Goal: Information Seeking & Learning: Learn about a topic

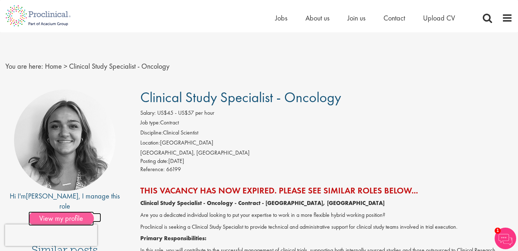
click at [69, 211] on span "View my profile" at bounding box center [60, 218] width 65 height 14
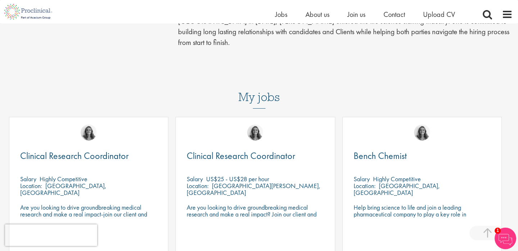
scroll to position [250, 0]
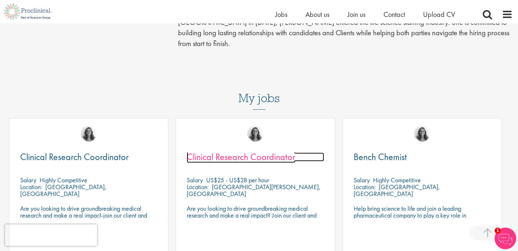
click at [253, 151] on span "Clinical Research Coordinator" at bounding box center [241, 157] width 109 height 12
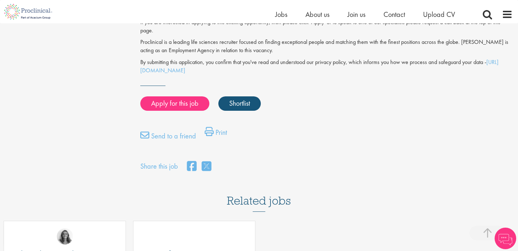
scroll to position [738, 0]
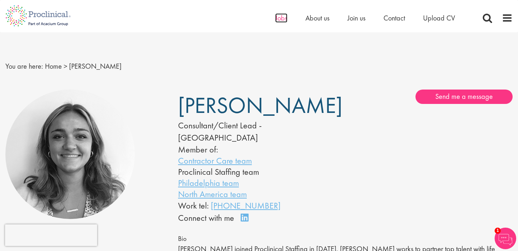
click at [280, 15] on span "Jobs" at bounding box center [281, 17] width 12 height 9
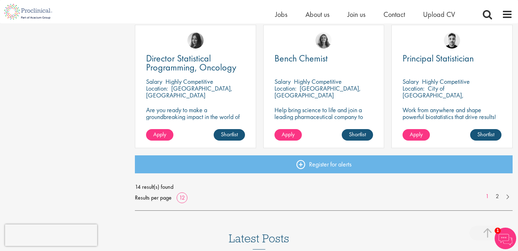
scroll to position [533, 0]
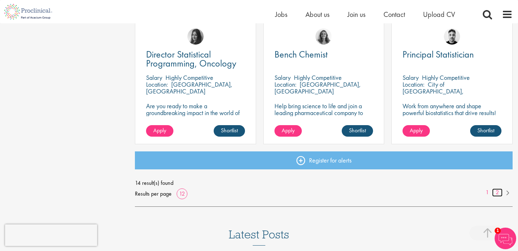
click at [499, 193] on link "2" at bounding box center [497, 192] width 10 height 8
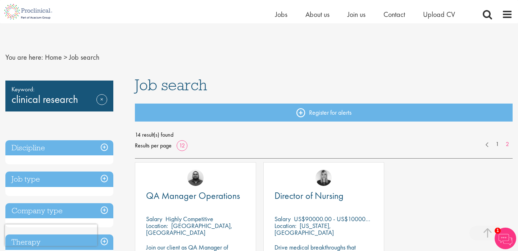
scroll to position [391, 0]
